Goal: Check status

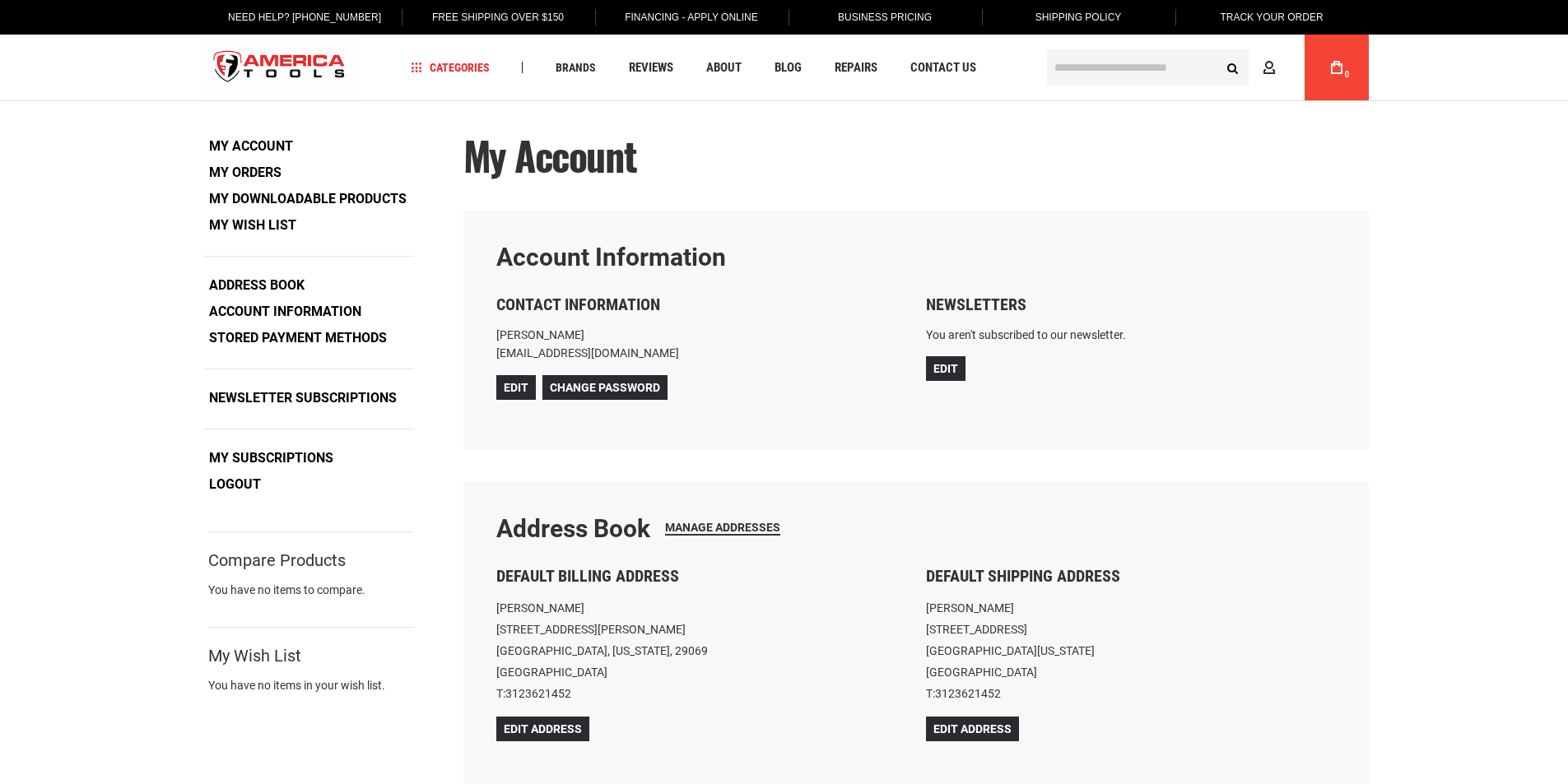
click at [248, 174] on link "My Orders" at bounding box center [245, 172] width 84 height 25
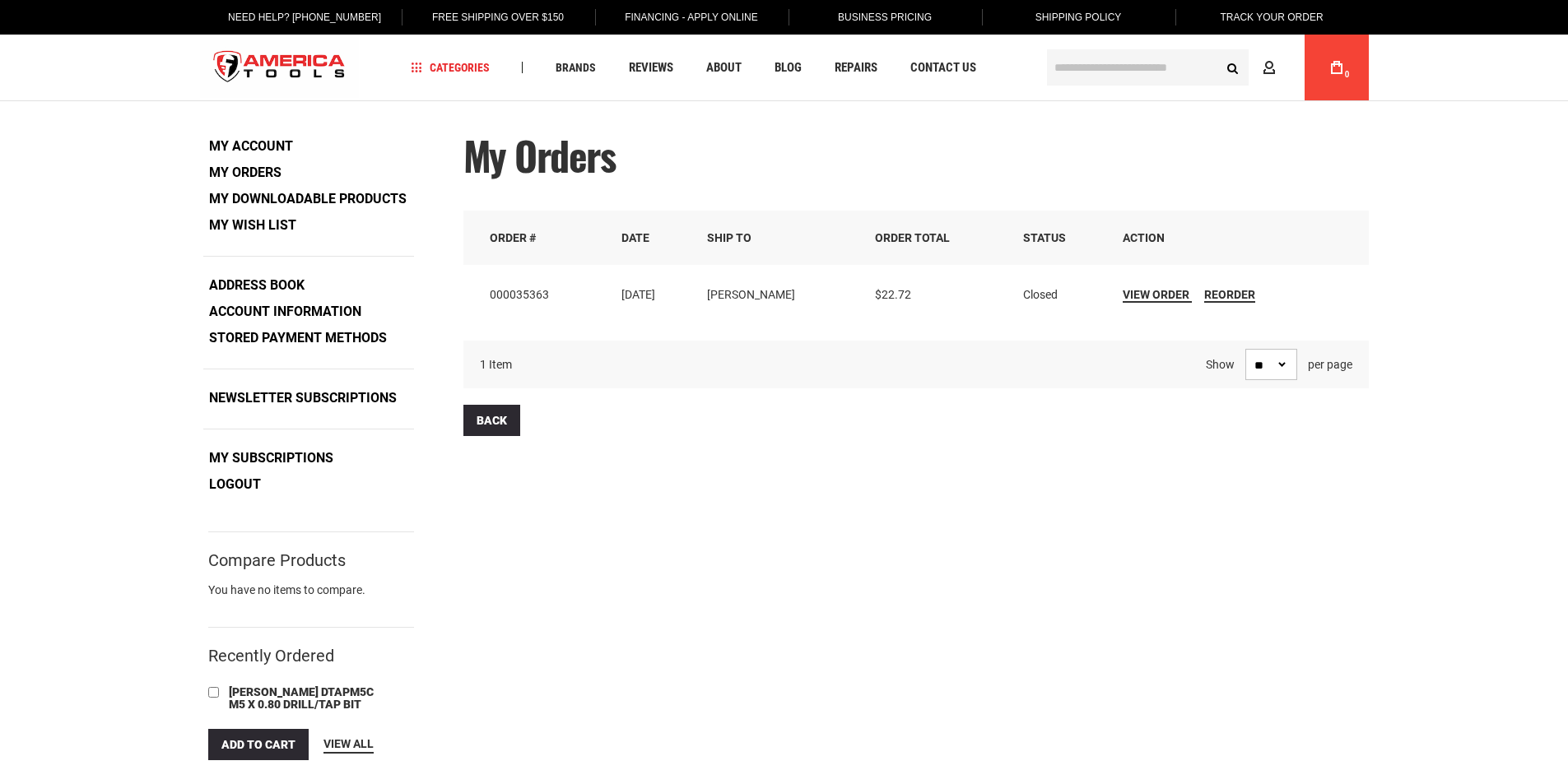
click at [1033, 288] on td "Closed" at bounding box center [1061, 294] width 100 height 59
copy td "Closed"
click at [239, 491] on link "Logout" at bounding box center [235, 484] width 63 height 25
